Goal: Check status: Check status

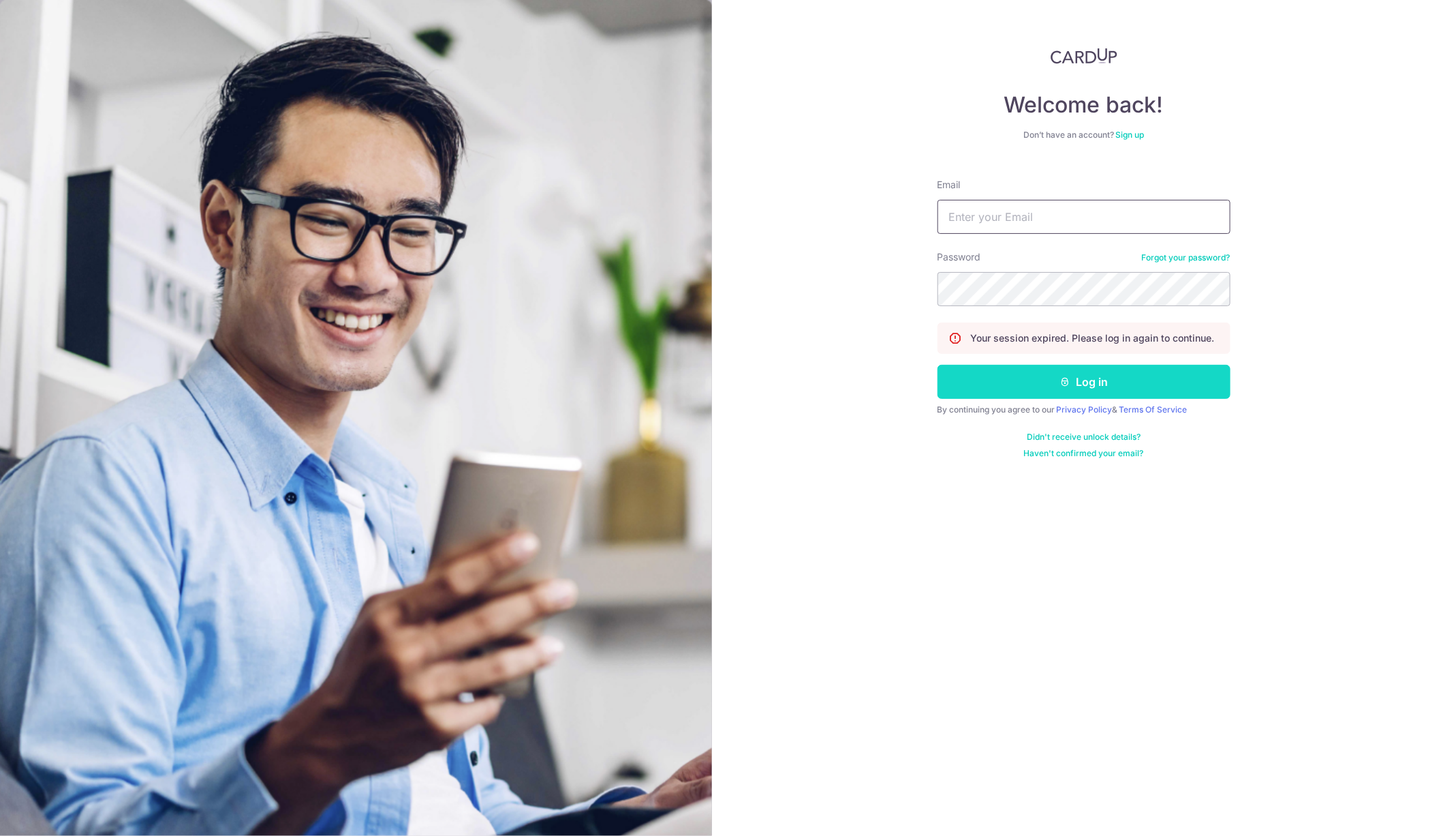
type input "[EMAIL_ADDRESS][DOMAIN_NAME]"
click at [1046, 381] on button "Log in" at bounding box center [1085, 382] width 293 height 34
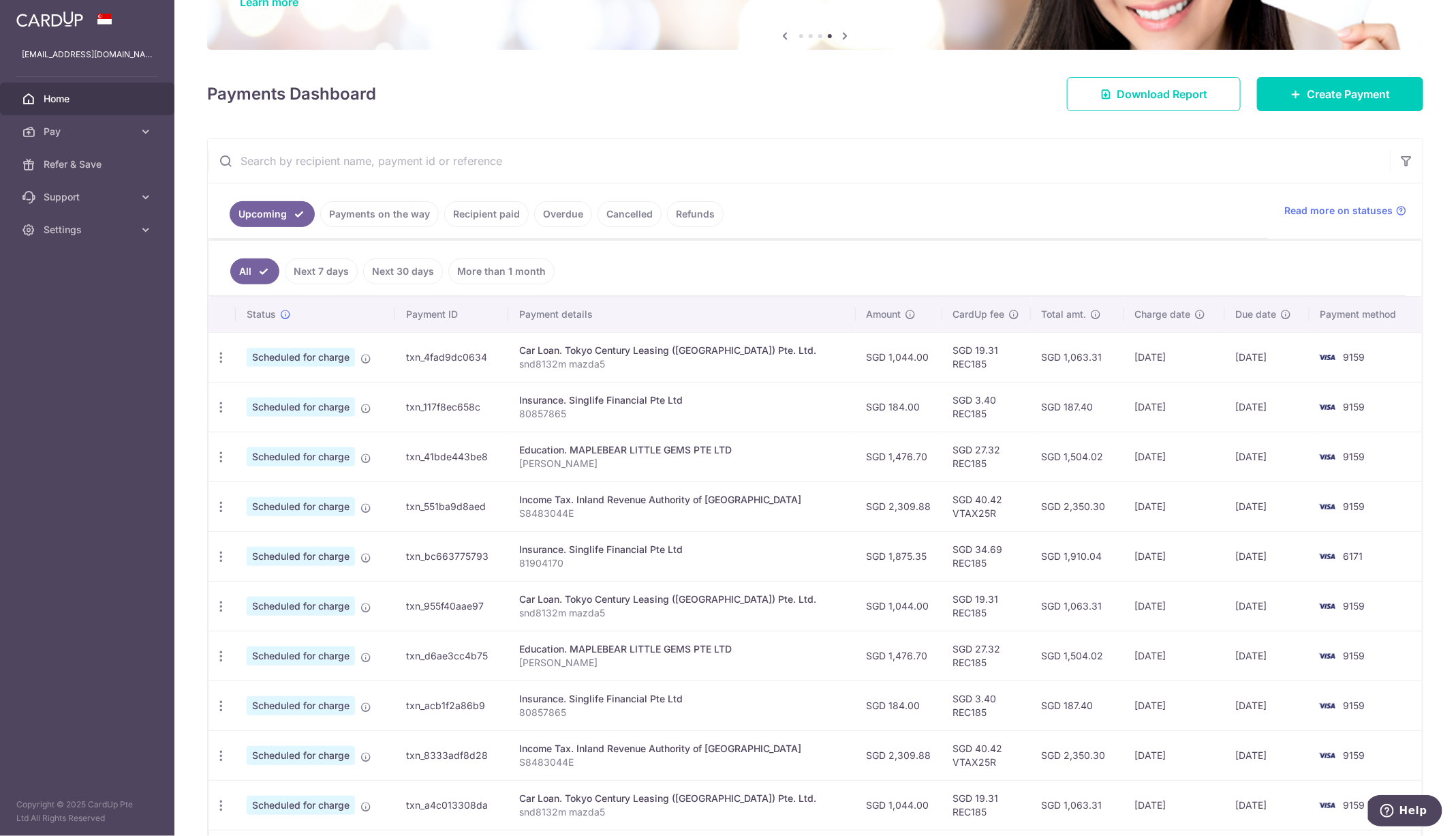
scroll to position [129, 0]
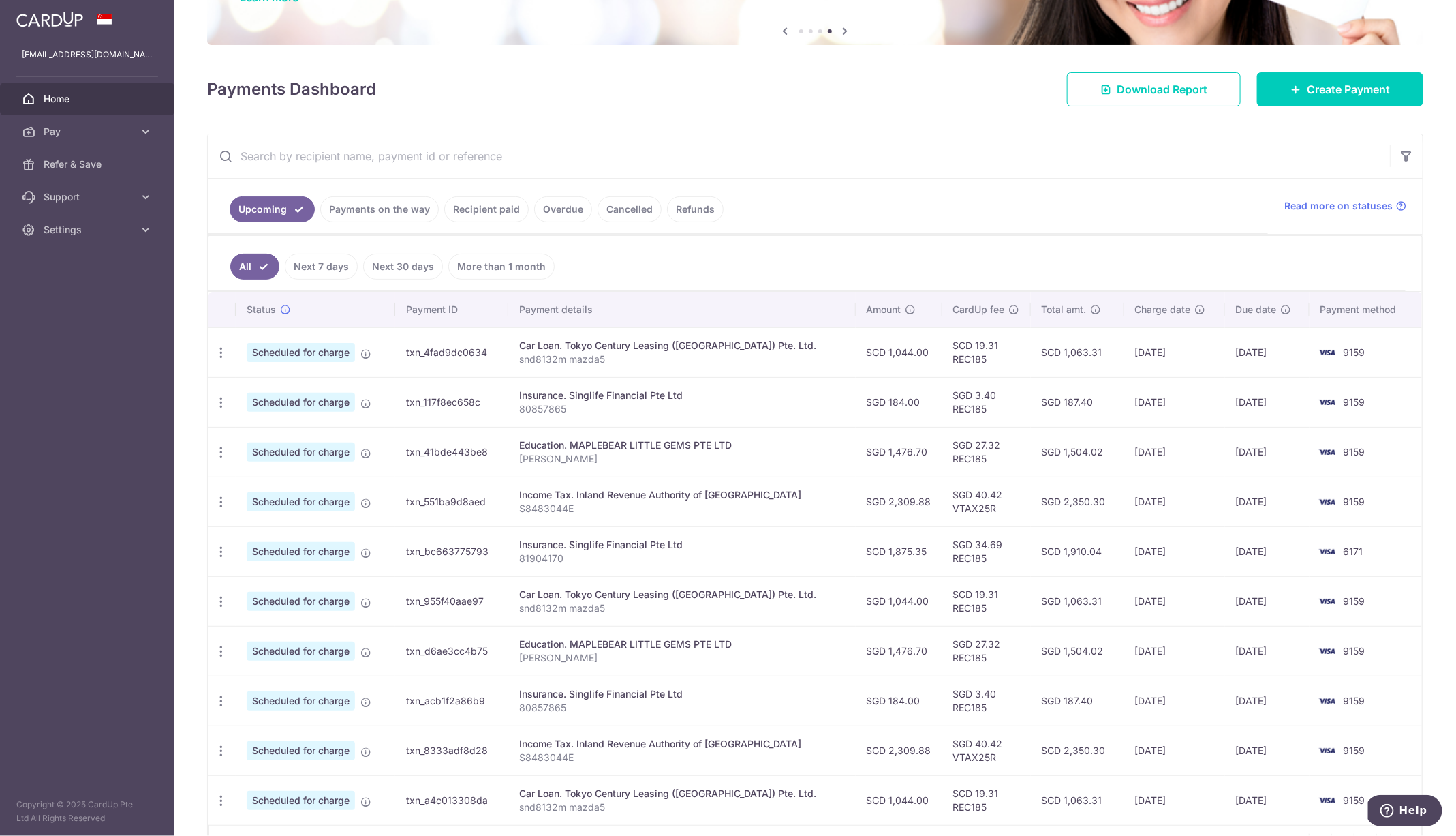
click at [396, 210] on link "Payments on the way" at bounding box center [380, 209] width 119 height 26
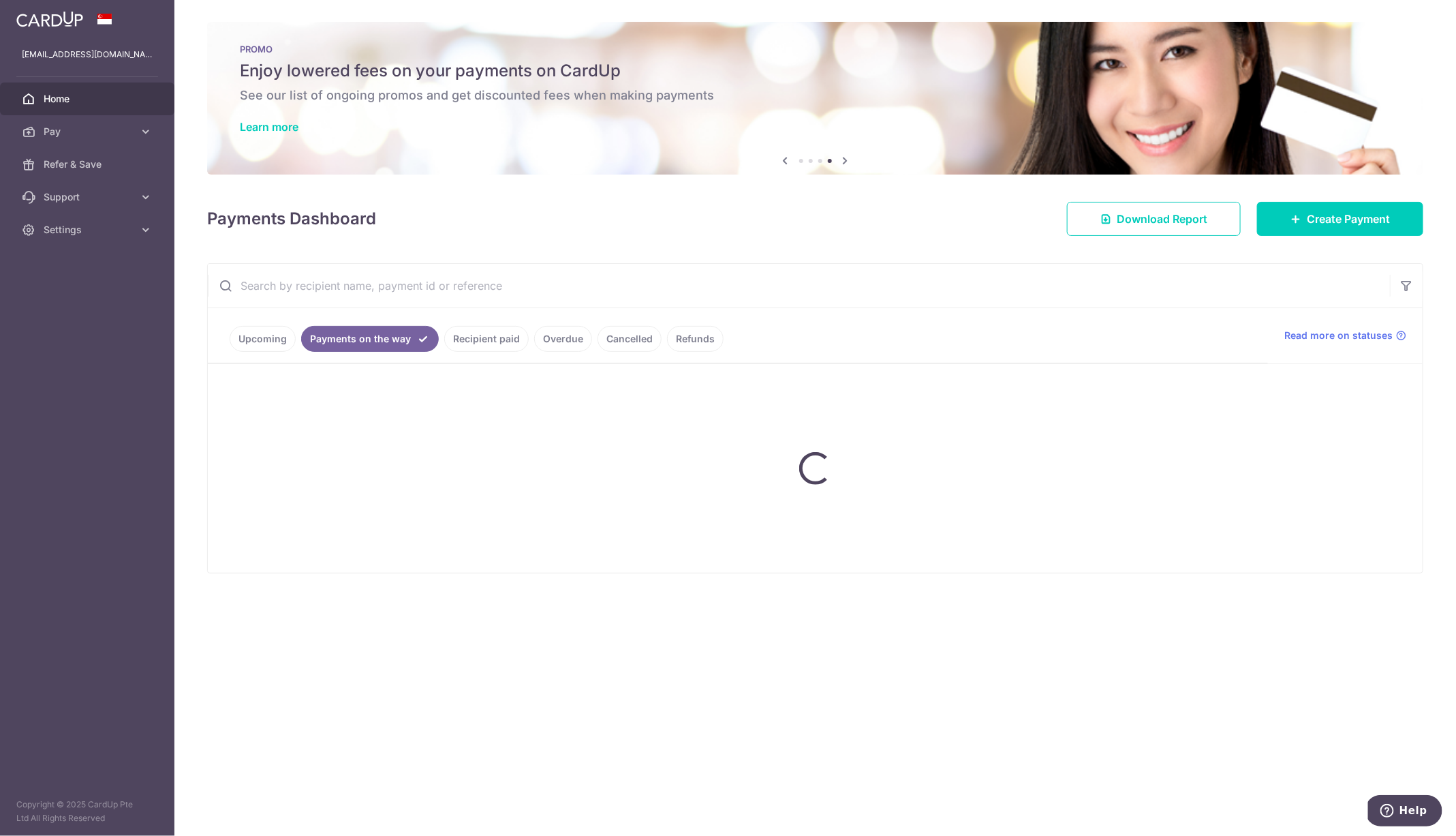
scroll to position [0, 0]
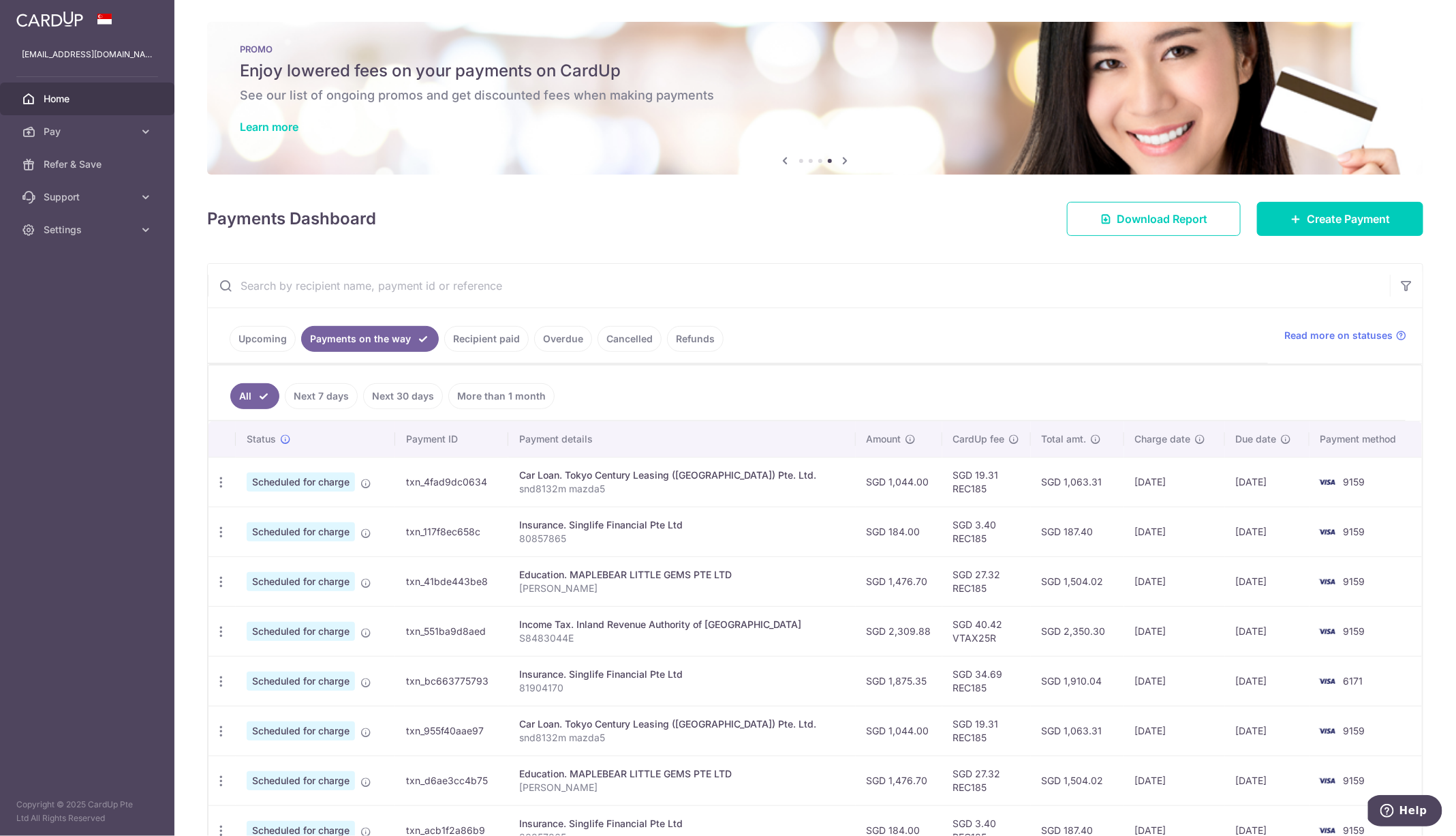
click at [477, 336] on link "Recipient paid" at bounding box center [486, 339] width 84 height 26
